Goal: Task Accomplishment & Management: Use online tool/utility

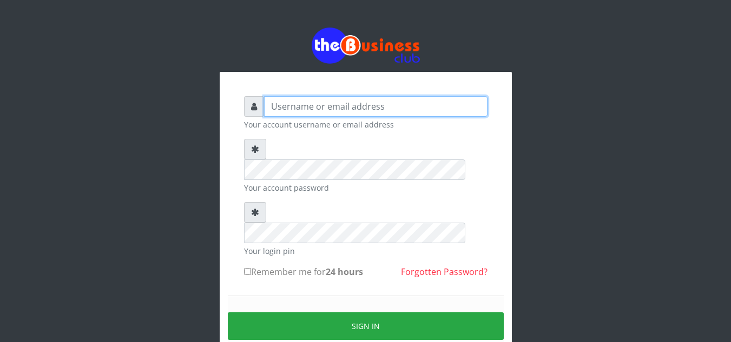
type input "Obymary"
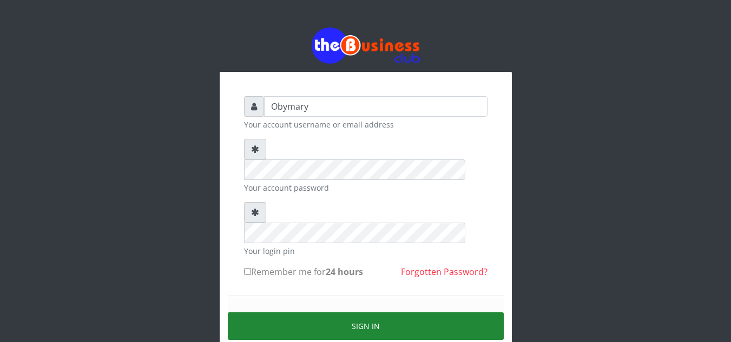
click at [365, 313] on button "Sign in" at bounding box center [366, 327] width 276 height 28
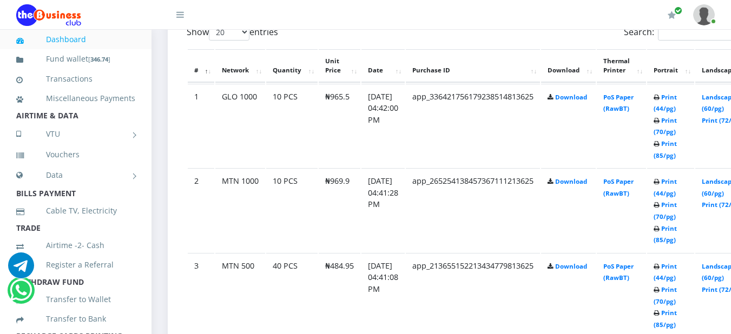
scroll to position [601, 0]
click at [677, 99] on link "Print (44/pg)" at bounding box center [664, 102] width 23 height 20
click at [677, 186] on link "Print (44/pg)" at bounding box center [664, 187] width 23 height 20
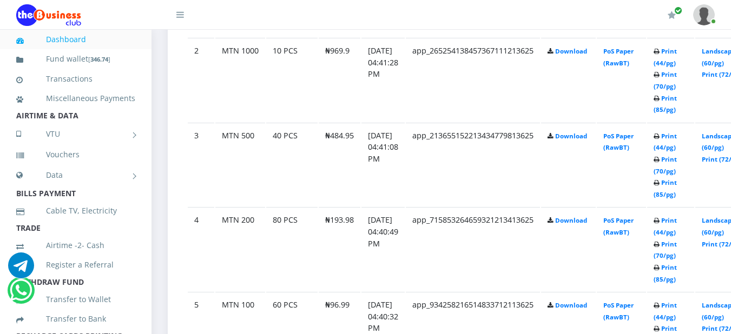
scroll to position [752, 0]
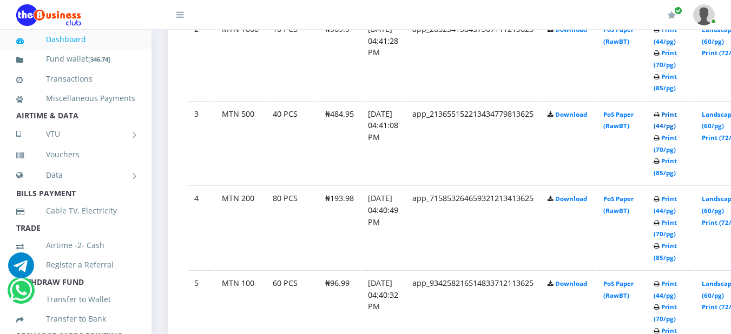
click at [677, 117] on link "Print (44/pg)" at bounding box center [664, 120] width 23 height 20
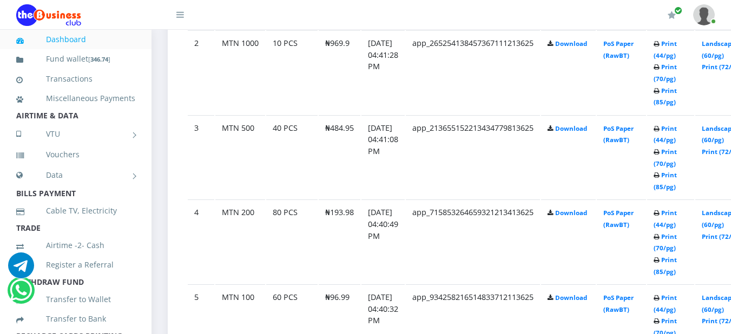
scroll to position [760, 0]
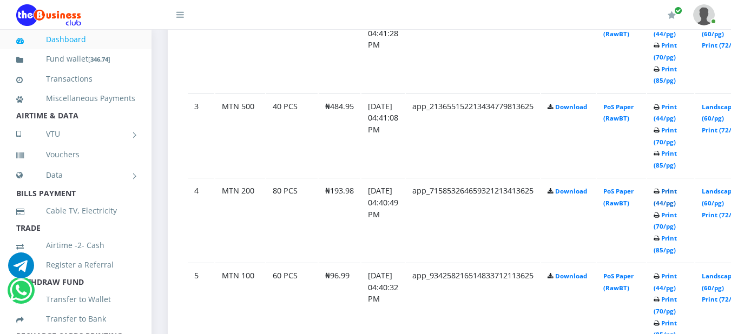
click at [677, 195] on link "Print (44/pg)" at bounding box center [664, 197] width 23 height 20
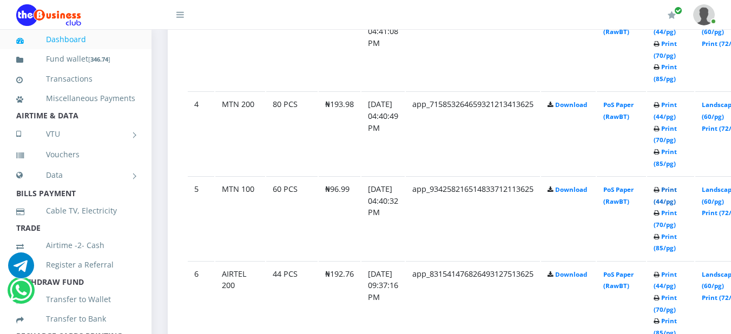
click at [677, 192] on link "Print (44/pg)" at bounding box center [664, 196] width 23 height 20
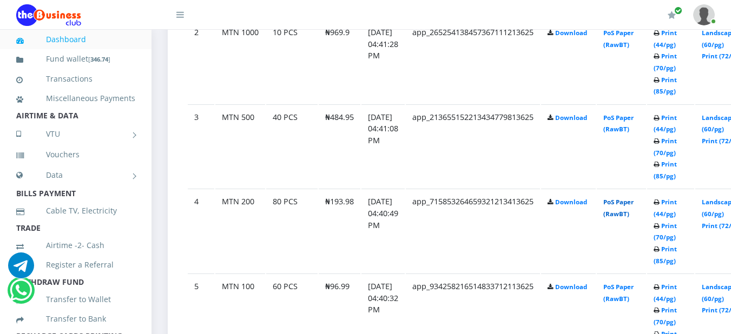
scroll to position [749, 0]
click at [677, 119] on link "Print (44/pg)" at bounding box center [664, 124] width 23 height 20
